Goal: Transaction & Acquisition: Book appointment/travel/reservation

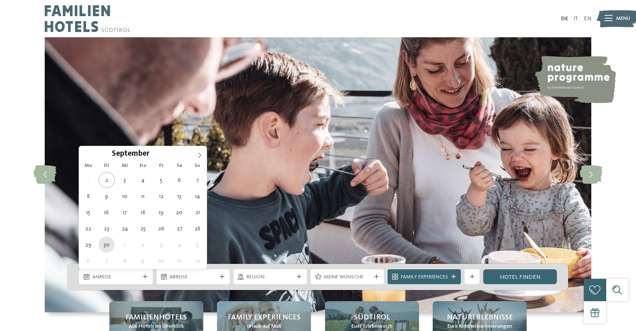
type div "30.09.2025"
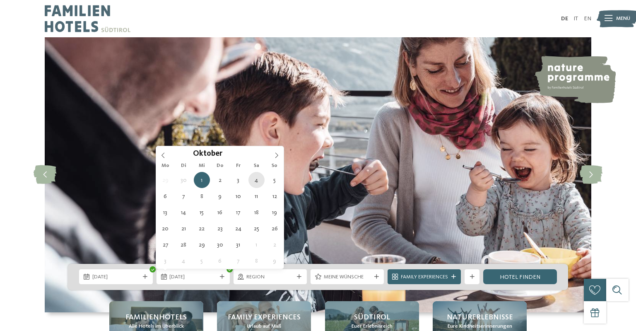
type div "04.10.2025"
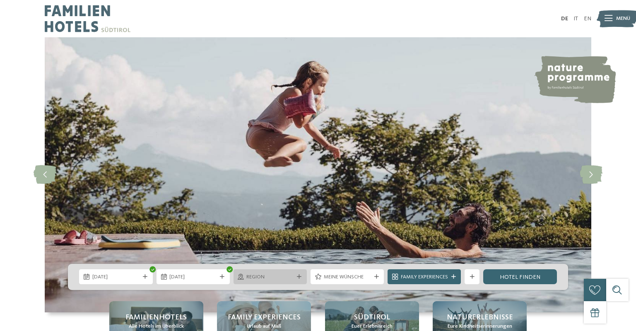
click at [258, 277] on span "Region" at bounding box center [270, 276] width 47 height 7
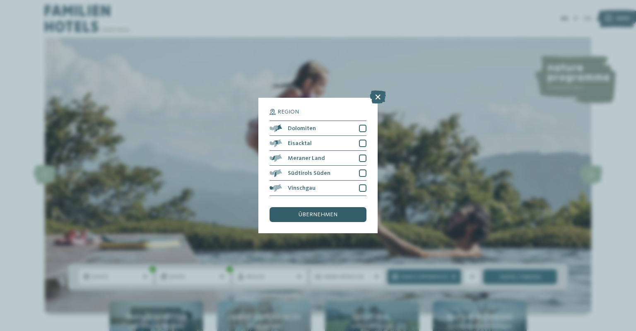
click at [316, 214] on span "übernehmen" at bounding box center [318, 215] width 39 height 6
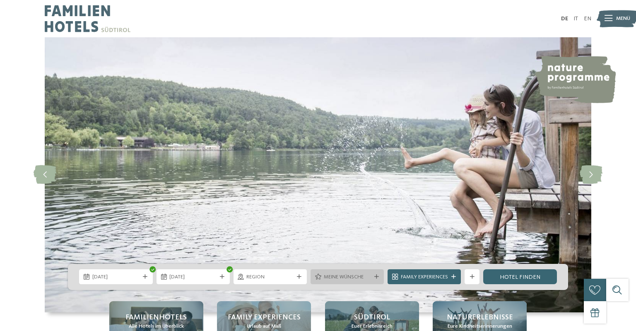
click at [364, 278] on span "Meine Wünsche" at bounding box center [347, 276] width 47 height 7
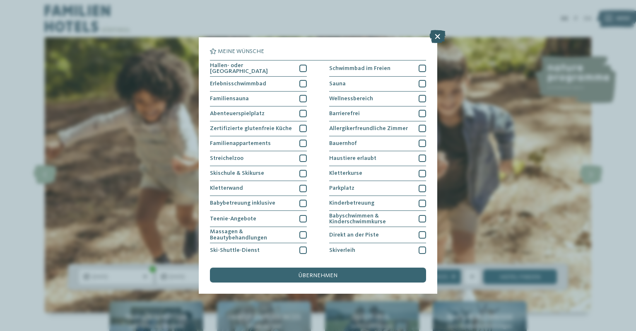
click at [438, 38] on icon at bounding box center [438, 36] width 16 height 13
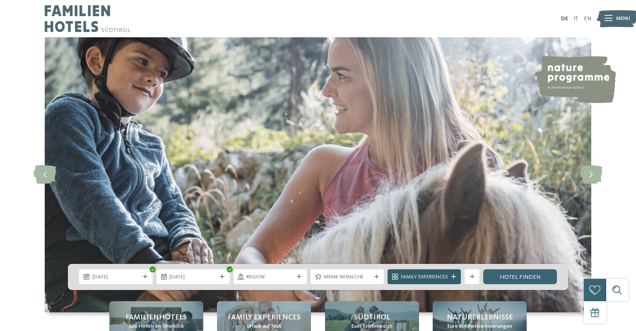
click at [424, 277] on span "Family Experiences" at bounding box center [424, 276] width 47 height 7
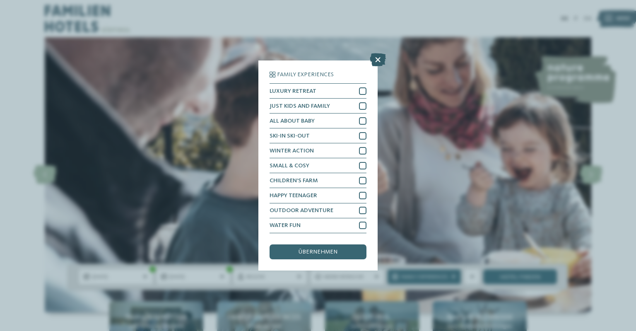
click at [380, 59] on icon at bounding box center [378, 59] width 16 height 13
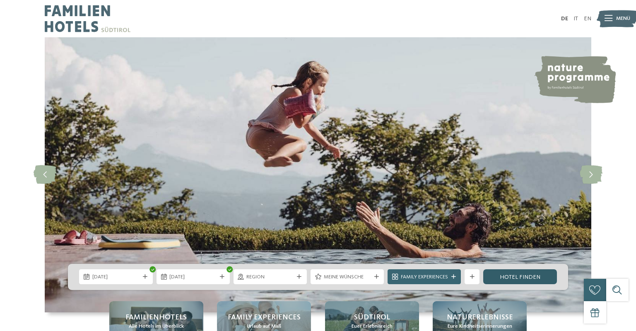
click at [505, 279] on link "Hotel finden" at bounding box center [520, 276] width 73 height 15
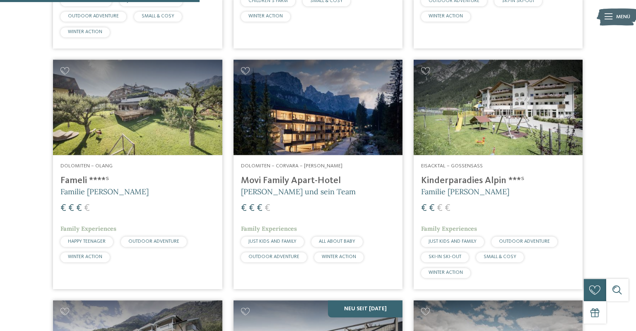
scroll to position [724, 0]
click at [185, 102] on img at bounding box center [137, 107] width 169 height 95
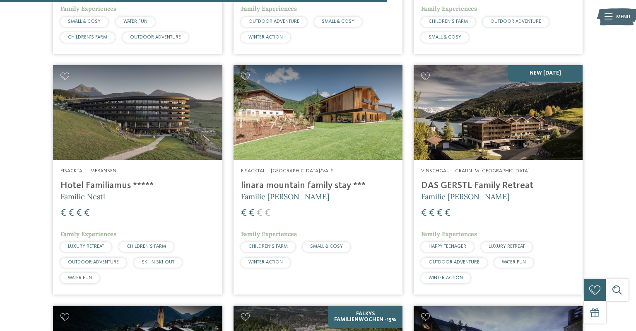
scroll to position [1429, 0]
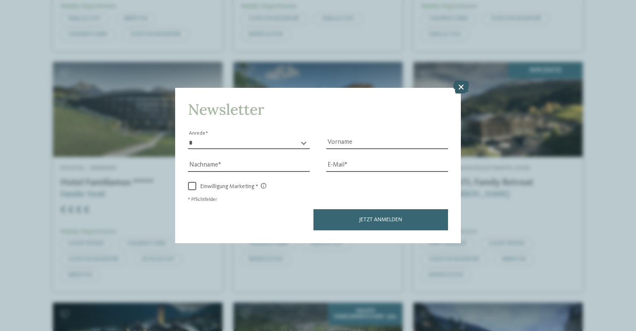
click at [460, 89] on icon at bounding box center [461, 86] width 16 height 13
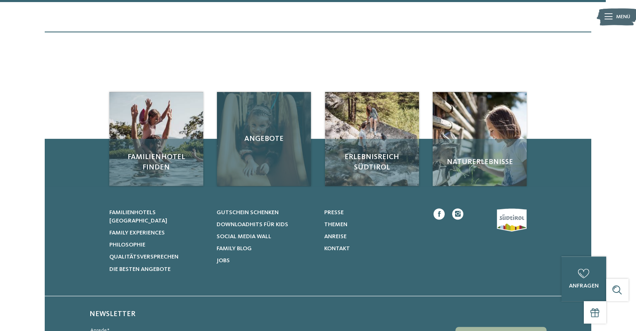
scroll to position [2203, 0]
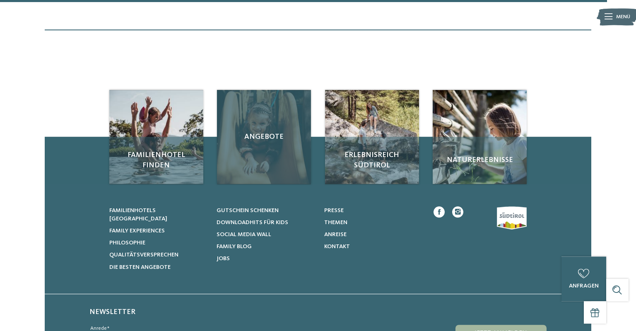
click at [240, 128] on div "Angebote" at bounding box center [264, 137] width 94 height 94
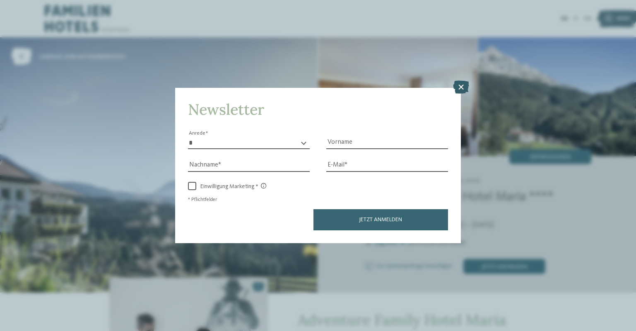
click at [461, 89] on icon at bounding box center [461, 86] width 16 height 13
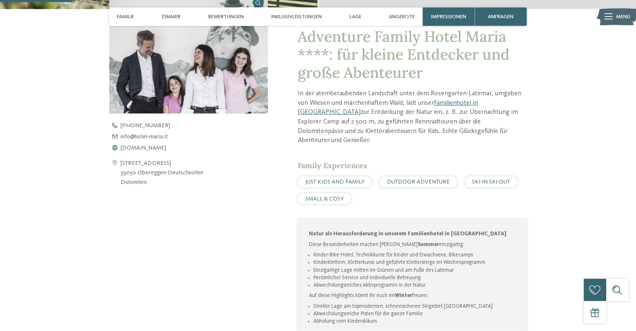
scroll to position [283, 0]
click at [162, 148] on span "[DOMAIN_NAME]" at bounding box center [144, 148] width 46 height 6
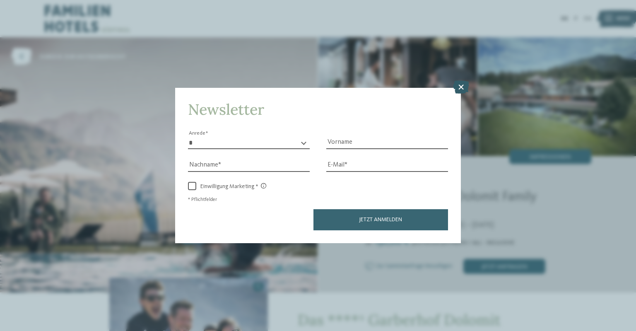
click at [460, 88] on icon at bounding box center [461, 86] width 16 height 13
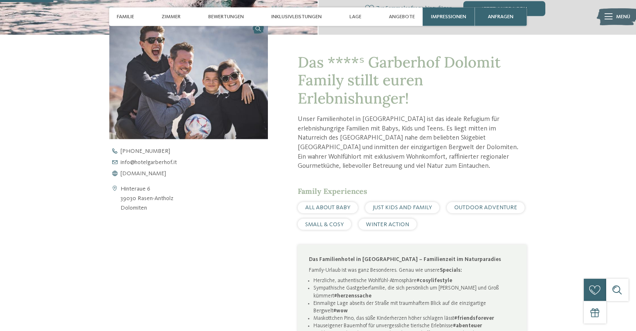
scroll to position [261, 0]
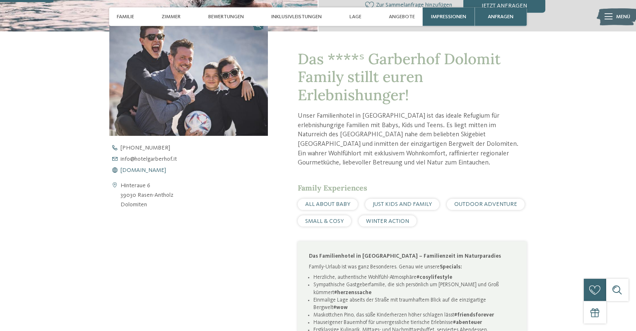
click at [157, 168] on span "www.hotelgarberhof.it" at bounding box center [144, 170] width 46 height 6
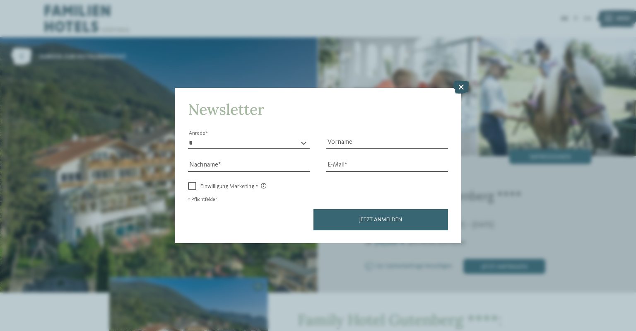
click at [460, 86] on icon at bounding box center [461, 86] width 16 height 13
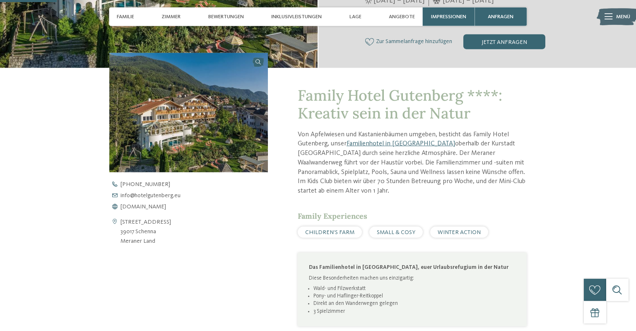
scroll to position [225, 0]
click at [166, 207] on span "www.hotelgutenberg.eu" at bounding box center [144, 206] width 46 height 6
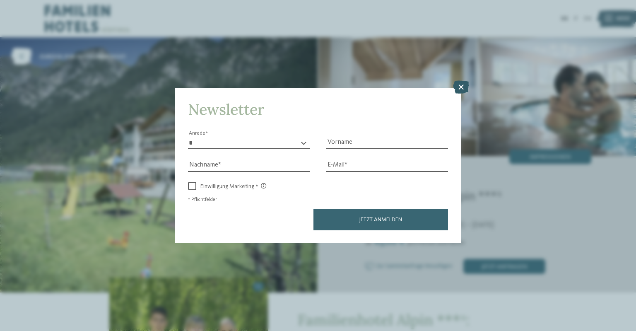
click at [460, 87] on icon at bounding box center [461, 86] width 16 height 13
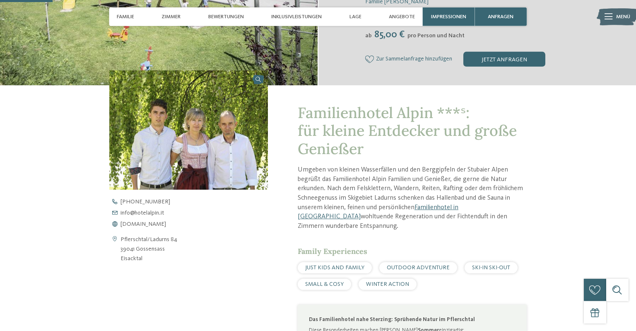
scroll to position [207, 0]
click at [160, 224] on span "www.hotelalpin.it" at bounding box center [144, 224] width 46 height 6
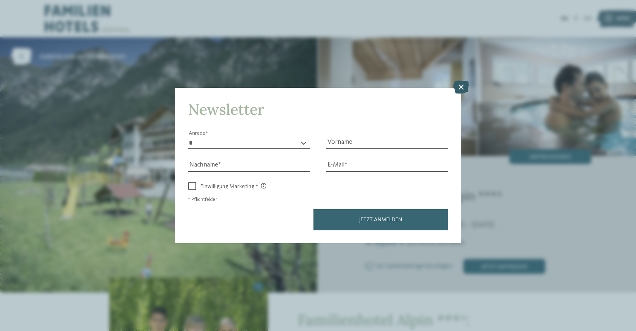
click at [464, 87] on icon at bounding box center [461, 86] width 16 height 13
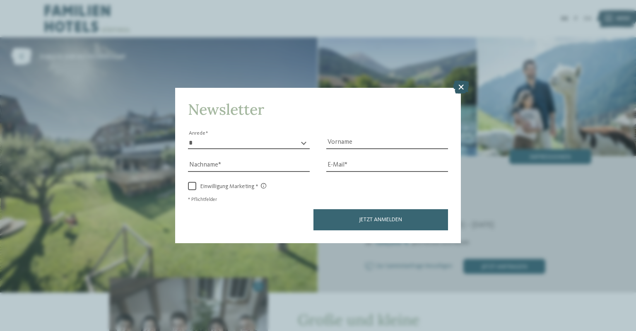
click at [460, 86] on icon at bounding box center [461, 86] width 16 height 13
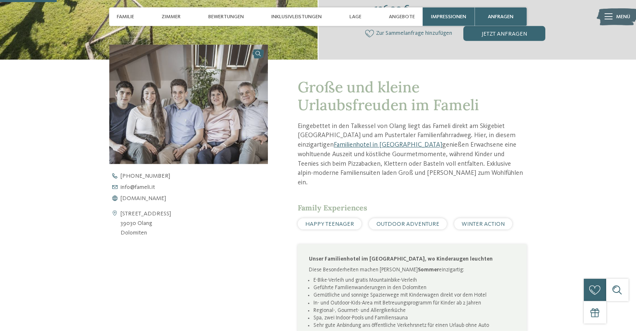
scroll to position [233, 0]
click at [150, 198] on span "www.fameli.it" at bounding box center [144, 198] width 46 height 6
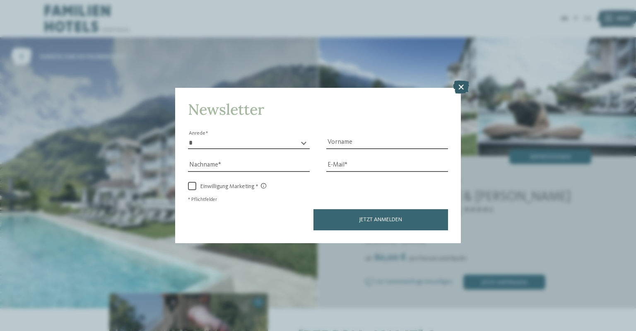
click at [460, 87] on icon at bounding box center [461, 86] width 16 height 13
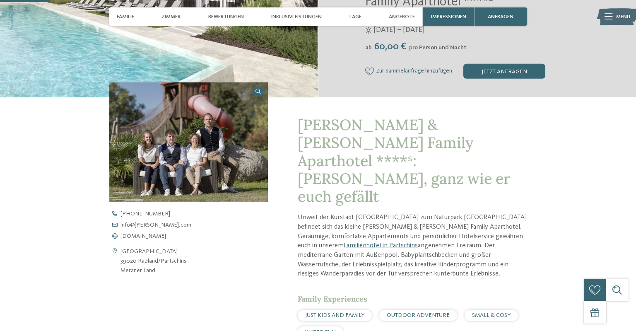
scroll to position [213, 0]
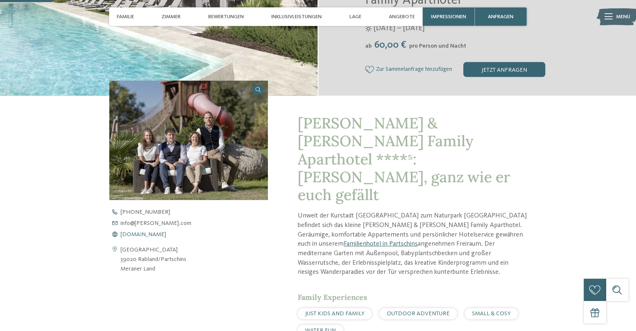
click at [166, 232] on span "www.heidi-edith.com" at bounding box center [144, 235] width 46 height 6
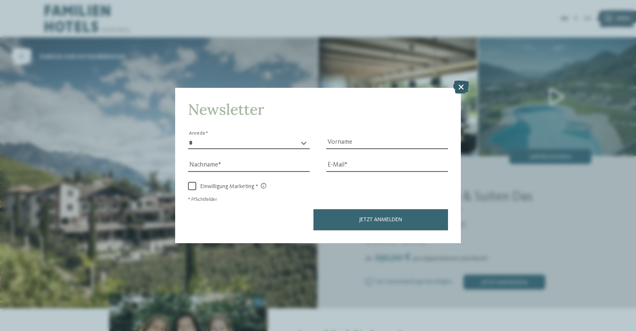
click at [461, 85] on icon at bounding box center [461, 86] width 16 height 13
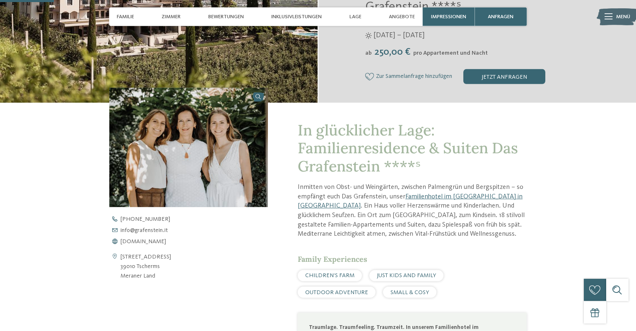
scroll to position [208, 0]
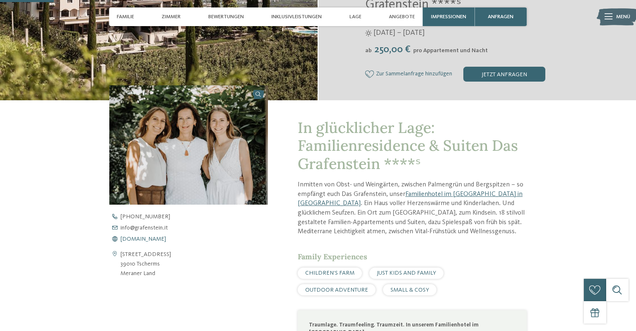
click at [159, 240] on span "[DOMAIN_NAME]" at bounding box center [144, 239] width 46 height 6
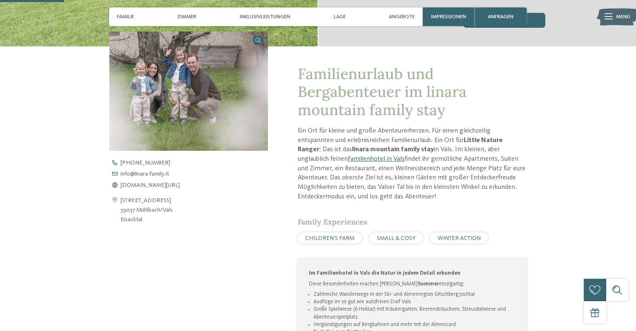
scroll to position [247, 0]
click at [168, 186] on span "www.linara-family.it/de" at bounding box center [150, 185] width 59 height 6
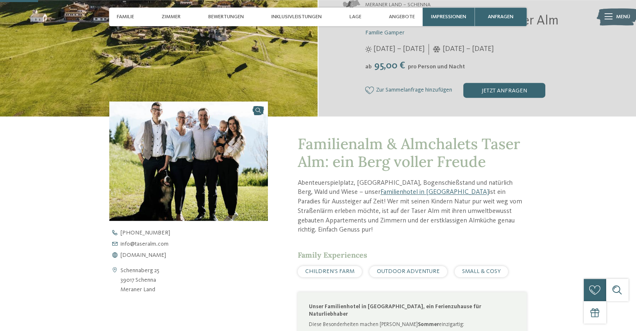
scroll to position [177, 0]
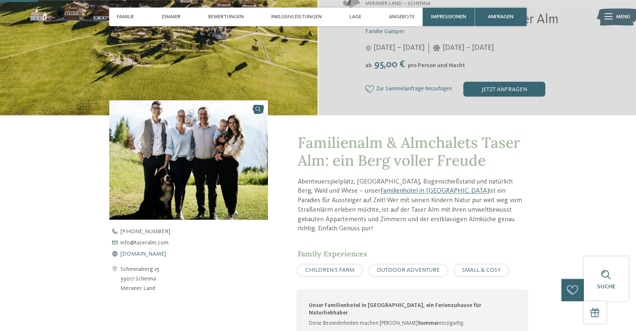
click at [145, 254] on span "www.taseralm.com" at bounding box center [144, 254] width 46 height 6
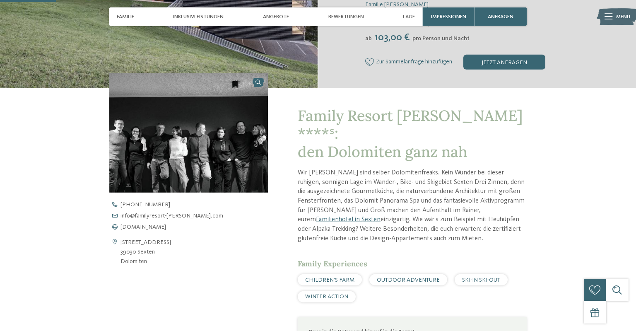
scroll to position [205, 0]
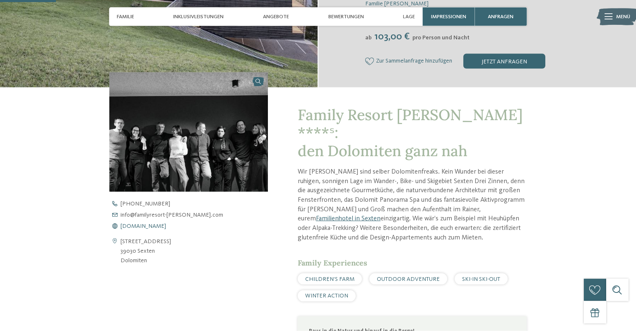
click at [166, 226] on span "www.familyresort-rainer.com" at bounding box center [144, 226] width 46 height 6
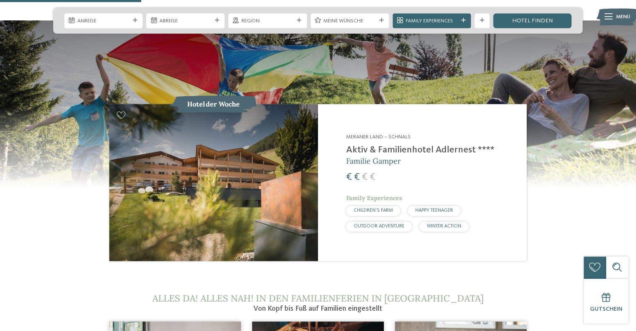
scroll to position [757, 0]
click at [375, 145] on h2 "Aktiv & Familienhotel Adlernest ****" at bounding box center [432, 150] width 172 height 11
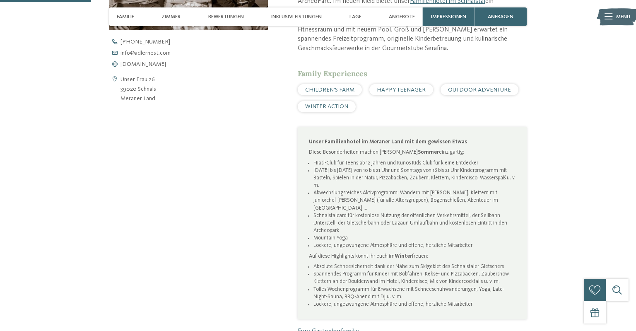
scroll to position [367, 0]
click at [162, 65] on span "[DOMAIN_NAME]" at bounding box center [144, 65] width 46 height 6
